Goal: Transaction & Acquisition: Download file/media

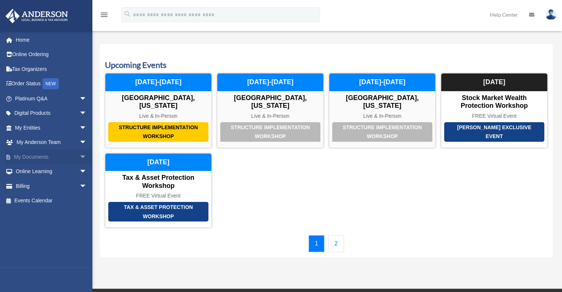
click at [71, 157] on link "My Documents arrow_drop_down" at bounding box center [51, 157] width 93 height 15
click at [79, 160] on span "arrow_drop_down" at bounding box center [86, 157] width 15 height 15
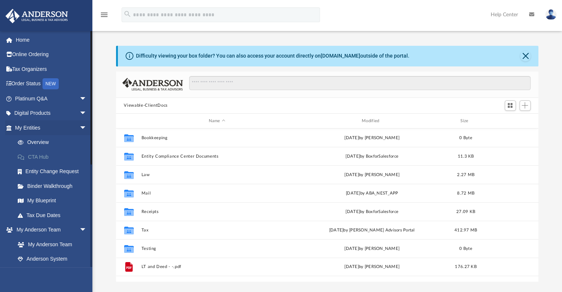
scroll to position [162, 417]
click at [79, 126] on span "arrow_drop_down" at bounding box center [86, 127] width 15 height 15
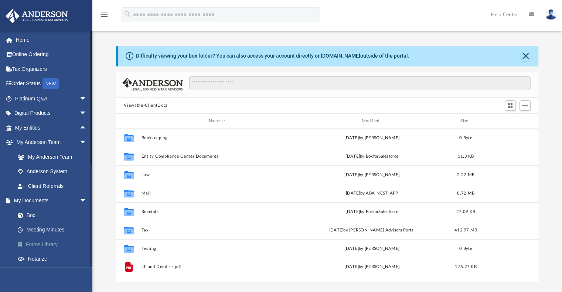
click at [43, 247] on link "Forms Library" at bounding box center [54, 244] width 88 height 15
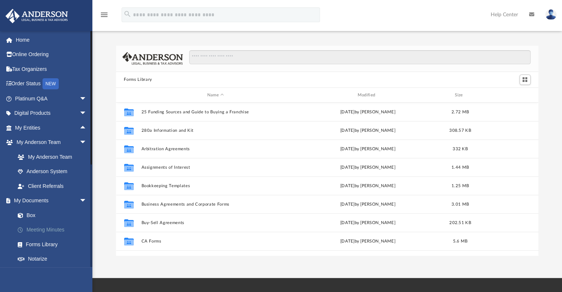
scroll to position [162, 417]
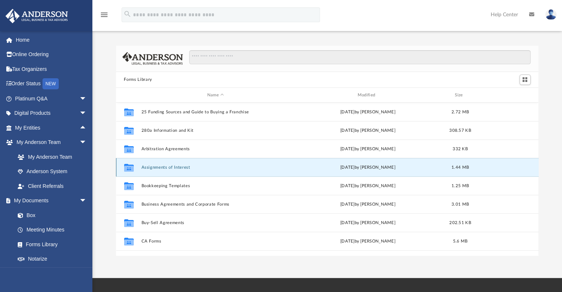
click at [150, 165] on button "Assignments of Interest" at bounding box center [215, 167] width 149 height 5
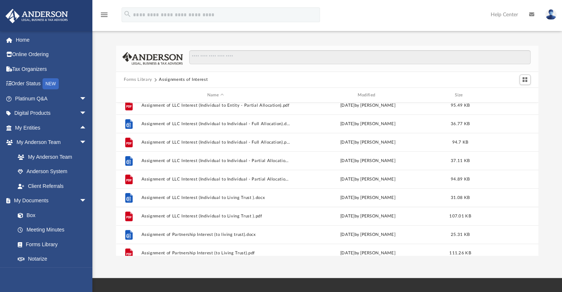
scroll to position [259, 0]
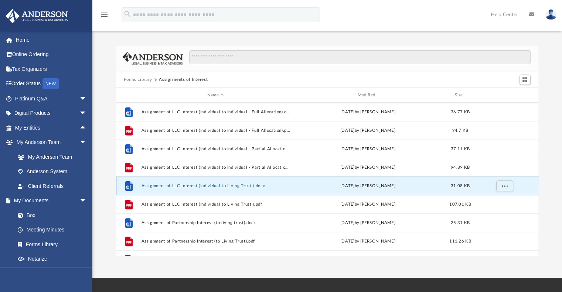
click at [210, 188] on button "Assignment of LLC Interest (Individual to Living Trust ).docx" at bounding box center [215, 186] width 149 height 5
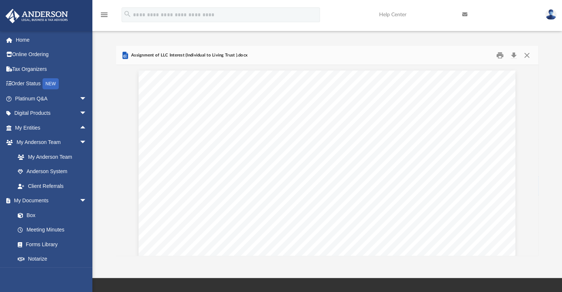
drag, startPoint x: 154, startPoint y: 1, endPoint x: 134, endPoint y: 115, distance: 115.6
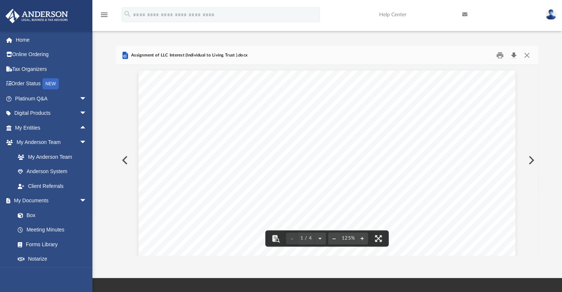
click at [514, 54] on button "Download" at bounding box center [513, 55] width 13 height 11
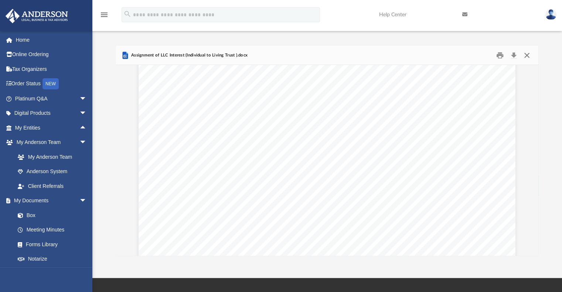
click at [526, 56] on button "Close" at bounding box center [526, 55] width 13 height 11
click at [526, 56] on input "Search files and folders" at bounding box center [359, 57] width 341 height 14
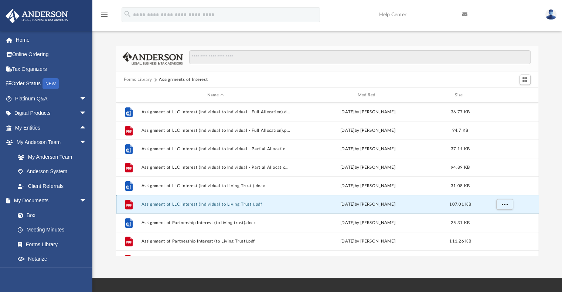
click at [227, 205] on button "Assignment of LLC Interest (Individual to Living Trust ).pdf" at bounding box center [215, 204] width 149 height 5
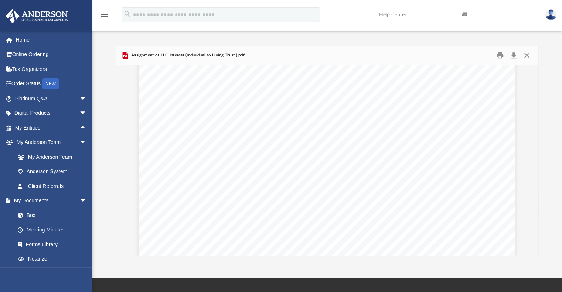
scroll to position [0, 0]
click at [79, 143] on span "arrow_drop_down" at bounding box center [86, 142] width 15 height 15
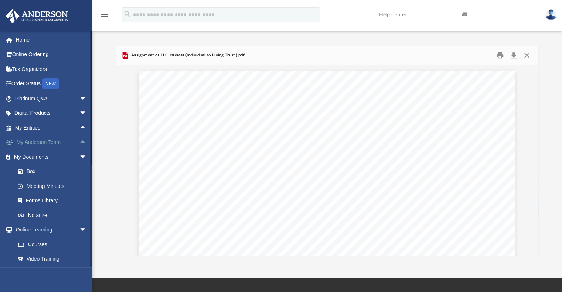
click at [79, 143] on span "arrow_drop_up" at bounding box center [86, 142] width 15 height 15
click at [79, 145] on span "arrow_drop_down" at bounding box center [86, 142] width 15 height 15
click at [79, 158] on span "arrow_drop_down" at bounding box center [86, 157] width 15 height 15
click at [79, 167] on span "arrow_drop_down" at bounding box center [86, 171] width 15 height 15
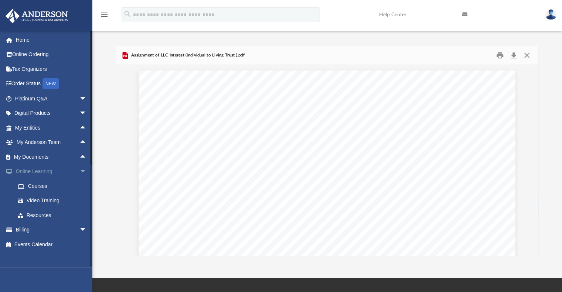
click at [79, 170] on span "arrow_drop_down" at bounding box center [86, 171] width 15 height 15
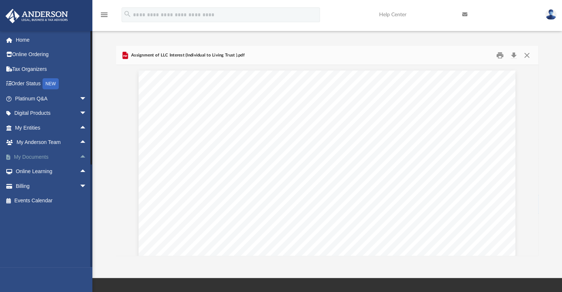
click at [79, 157] on span "arrow_drop_up" at bounding box center [86, 157] width 15 height 15
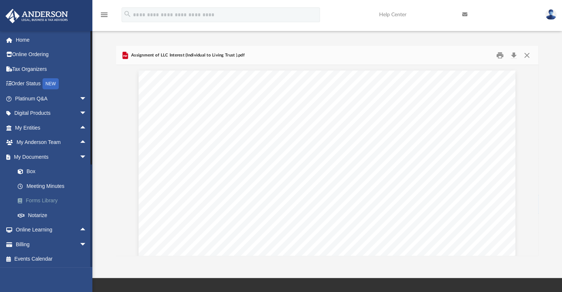
click at [58, 197] on link "Forms Library" at bounding box center [54, 201] width 88 height 15
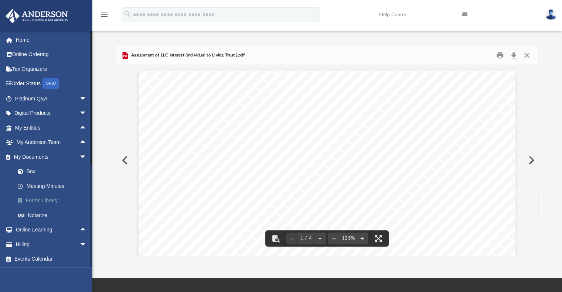
click at [50, 200] on link "Forms Library" at bounding box center [54, 201] width 88 height 15
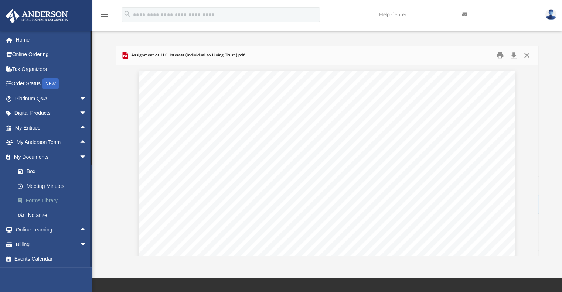
click at [50, 200] on link "Forms Library" at bounding box center [54, 201] width 88 height 15
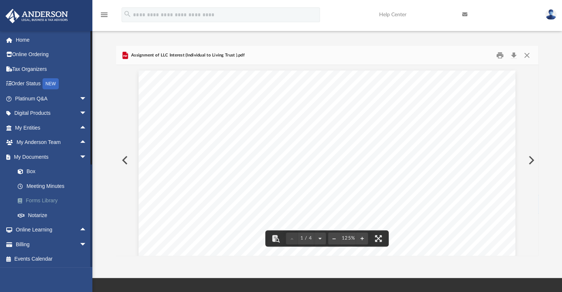
click at [41, 200] on link "Forms Library" at bounding box center [54, 201] width 88 height 15
click at [523, 54] on button "Close" at bounding box center [526, 55] width 13 height 11
click at [523, 54] on input "Search files and folders" at bounding box center [359, 57] width 341 height 14
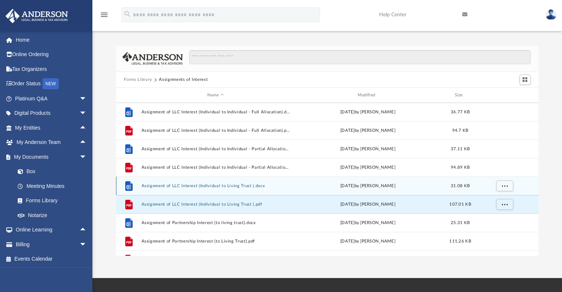
click at [156, 184] on button "Assignment of LLC Interest (Individual to Living Trust ).docx" at bounding box center [215, 186] width 149 height 5
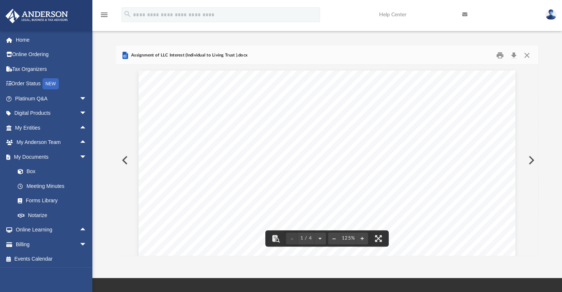
click at [286, 158] on span "“Assignment”) is dated as of _________________, 20__" at bounding box center [267, 156] width 168 height 7
click at [292, 154] on span "“Assignment”) is dated as of _________________, 20__" at bounding box center [267, 156] width 168 height 7
click at [282, 157] on span "“Assignment”) is dated as of _________________, 20__" at bounding box center [267, 156] width 168 height 7
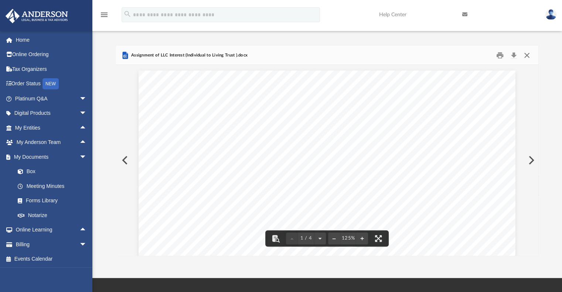
click at [527, 53] on button "Close" at bounding box center [526, 55] width 13 height 11
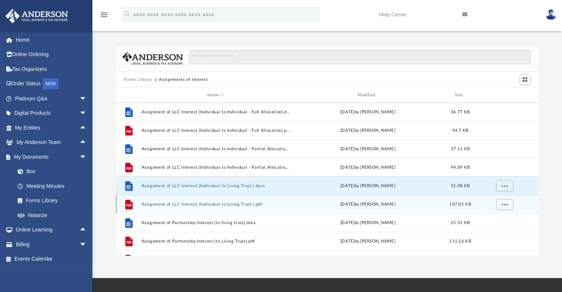
click at [188, 201] on div "File Assignment of LLC Interest (Individual to Living Trust ).pdf [DATE] by [PE…" at bounding box center [327, 204] width 423 height 18
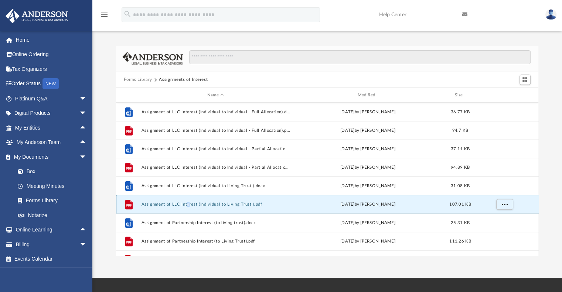
click at [188, 202] on button "Assignment of LLC Interest (Individual to Living Trust ).pdf" at bounding box center [215, 204] width 149 height 5
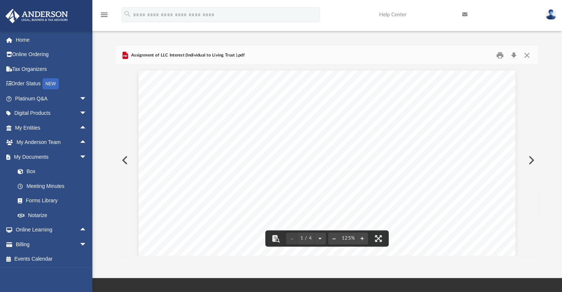
click at [282, 155] on span "“Assignment”) is dated as of _________________, 20__" at bounding box center [268, 157] width 170 height 7
click at [282, 158] on span "“Assignment”) is dated as of _________________, 20__" at bounding box center [268, 157] width 170 height 7
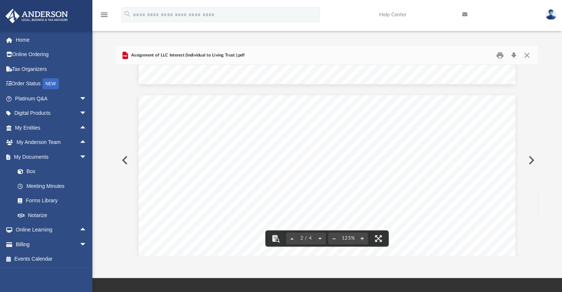
click at [244, 54] on span "Assignment of LLC Interest (Individual to Living Trust ).pdf" at bounding box center [187, 55] width 115 height 7
click at [514, 56] on button "Download" at bounding box center [513, 55] width 13 height 11
click at [528, 54] on button "Close" at bounding box center [526, 55] width 13 height 11
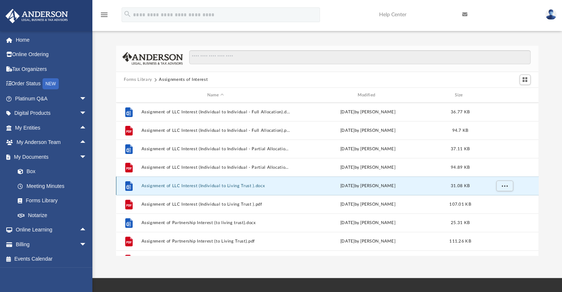
click at [217, 184] on button "Assignment of LLC Interest (Individual to Living Trust ).docx" at bounding box center [215, 186] width 149 height 5
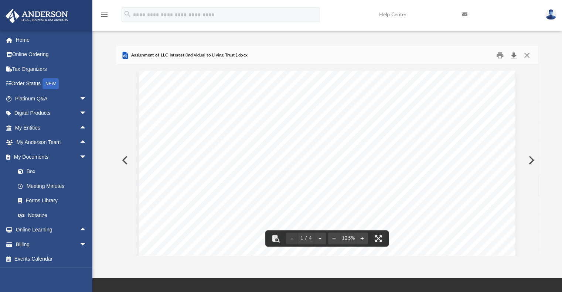
click at [515, 53] on button "Download" at bounding box center [513, 55] width 13 height 11
click at [79, 156] on span "arrow_drop_down" at bounding box center [86, 157] width 15 height 15
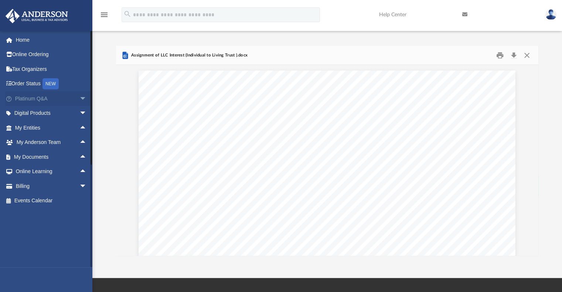
click at [79, 99] on span "arrow_drop_down" at bounding box center [86, 98] width 15 height 15
